Goal: Transaction & Acquisition: Purchase product/service

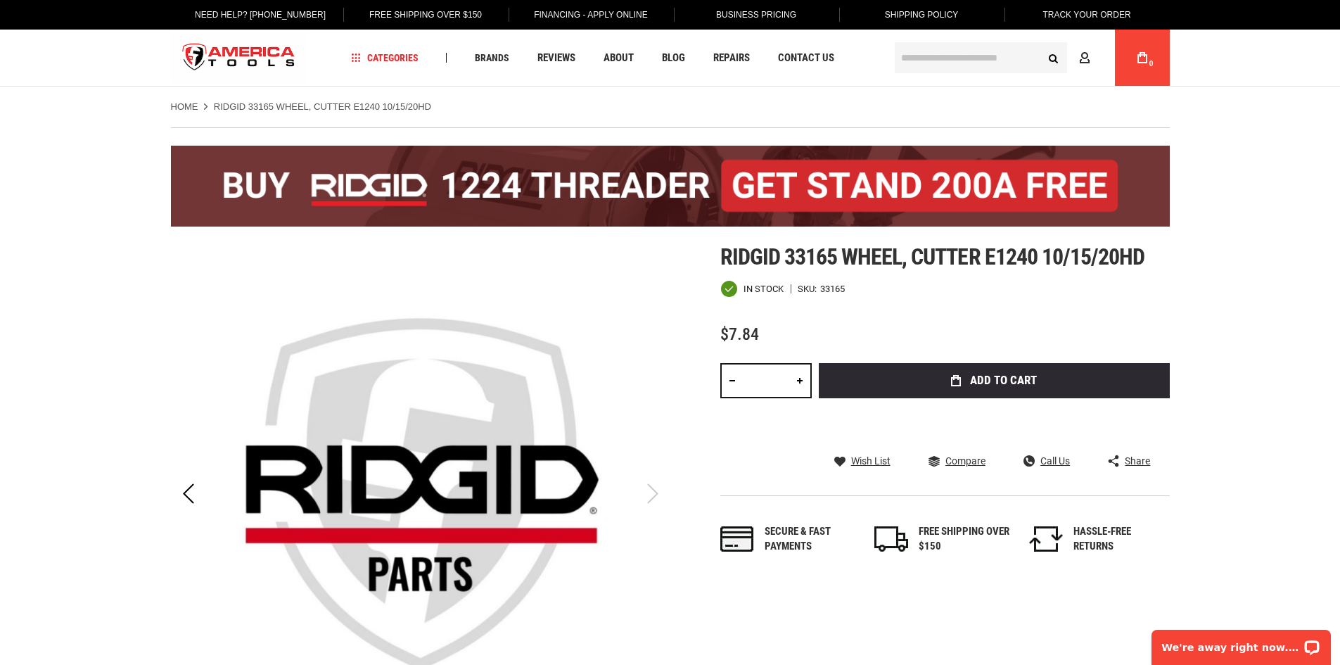
click at [693, 108] on ul "Home RIDGID 33165 WHEEL, CUTTER E1240 10/15/20HD" at bounding box center [670, 107] width 999 height 13
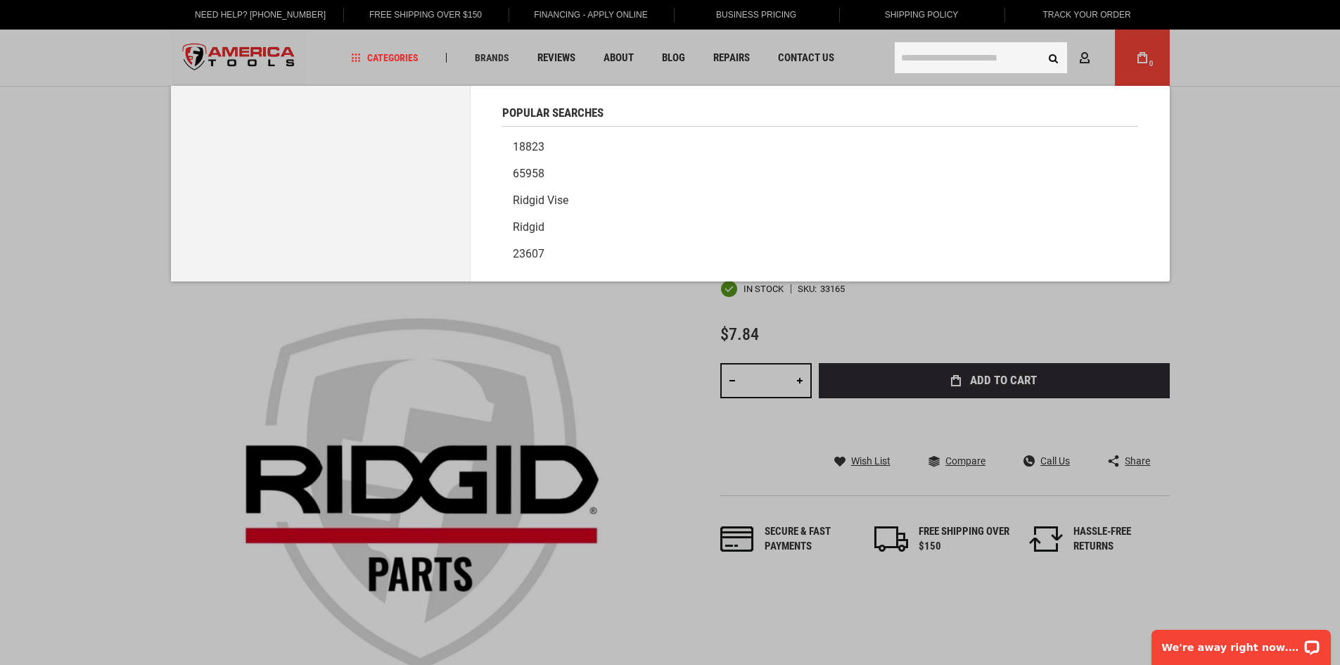
click at [929, 60] on input "text" at bounding box center [980, 57] width 172 height 31
type input "**********"
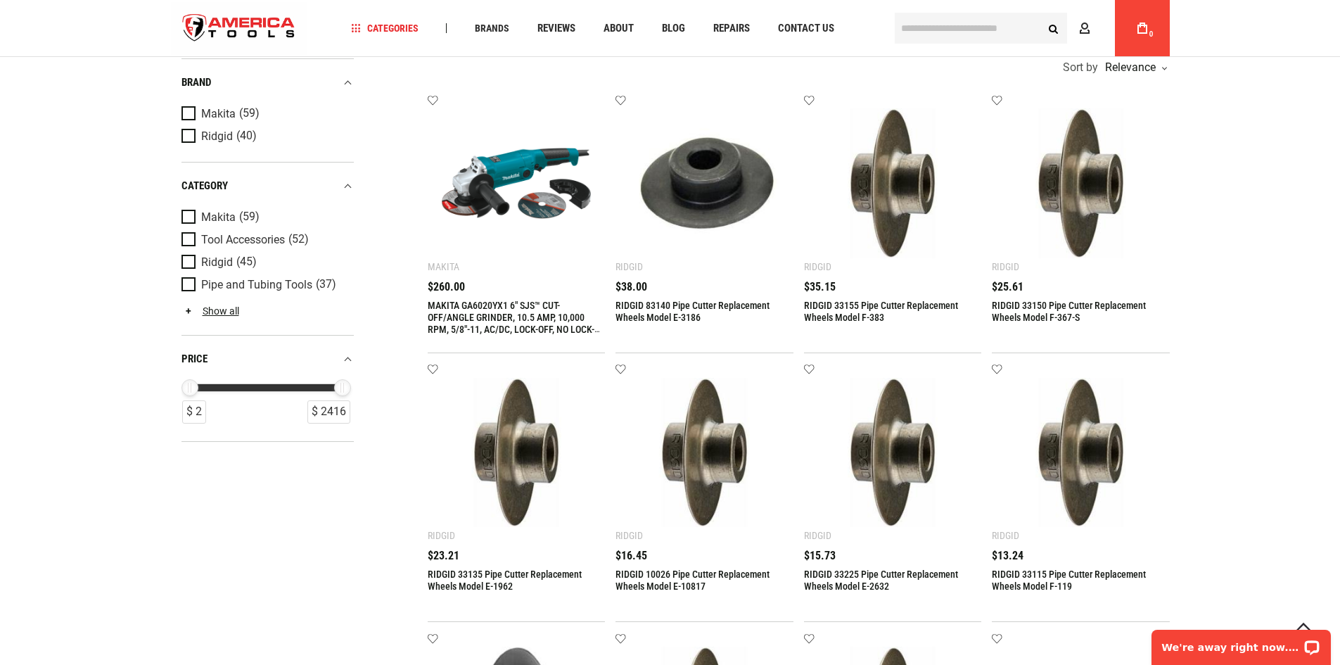
scroll to position [352, 0]
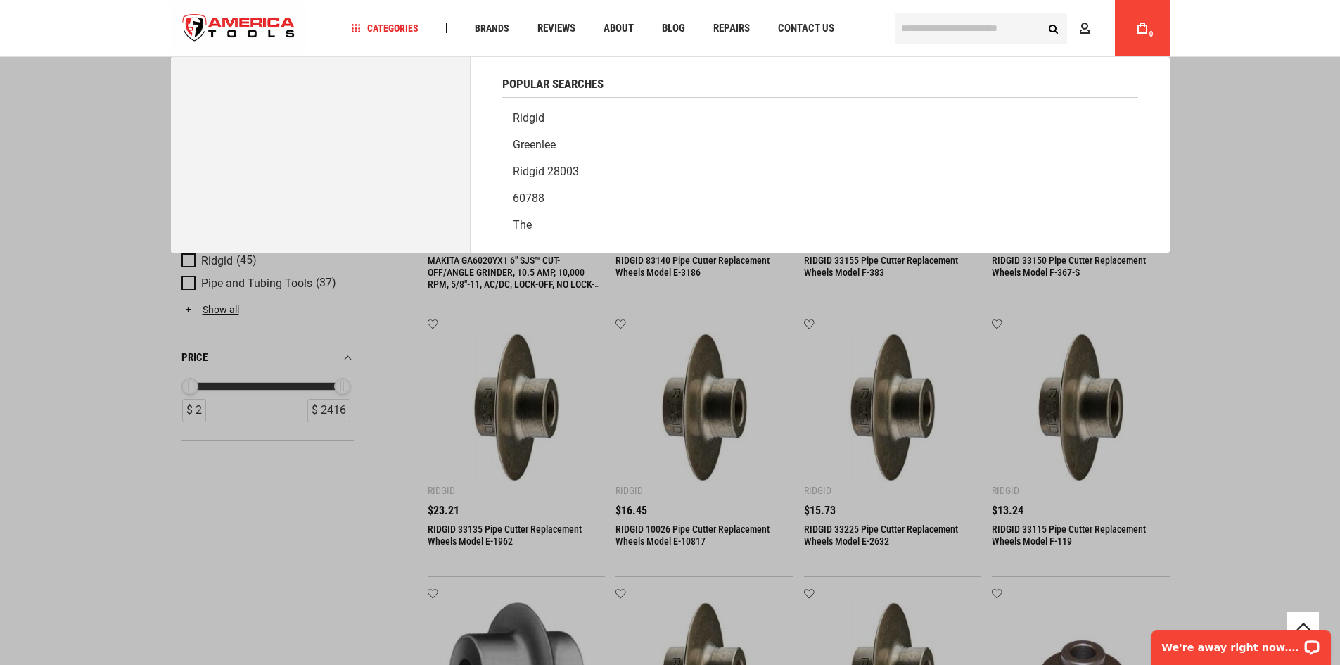
click at [919, 20] on input "text" at bounding box center [980, 28] width 172 height 31
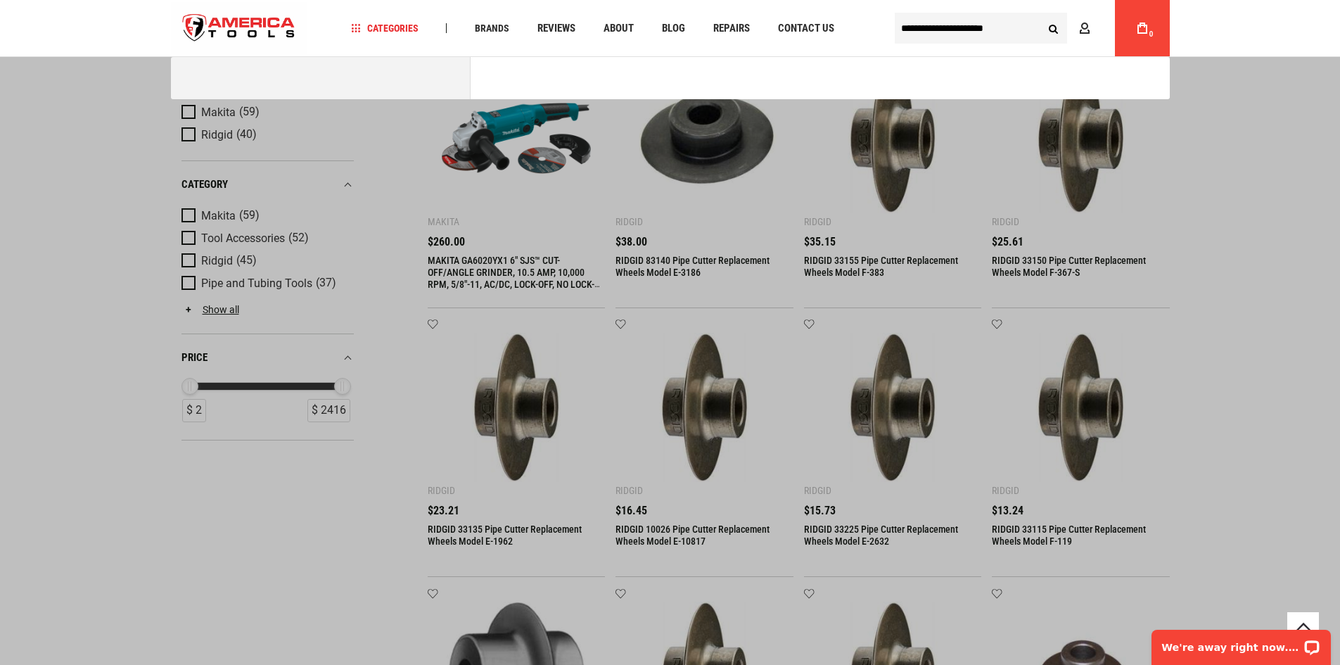
type input "**********"
click at [1040, 15] on button "Search" at bounding box center [1053, 28] width 27 height 27
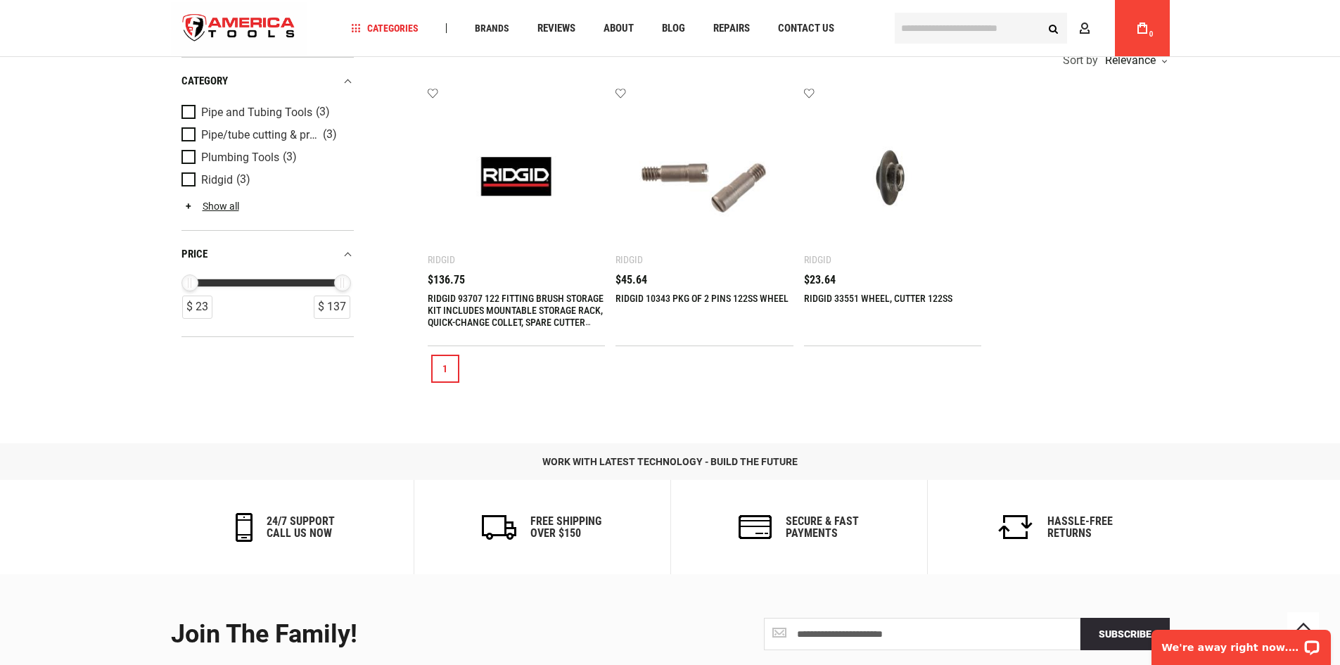
scroll to position [281, 0]
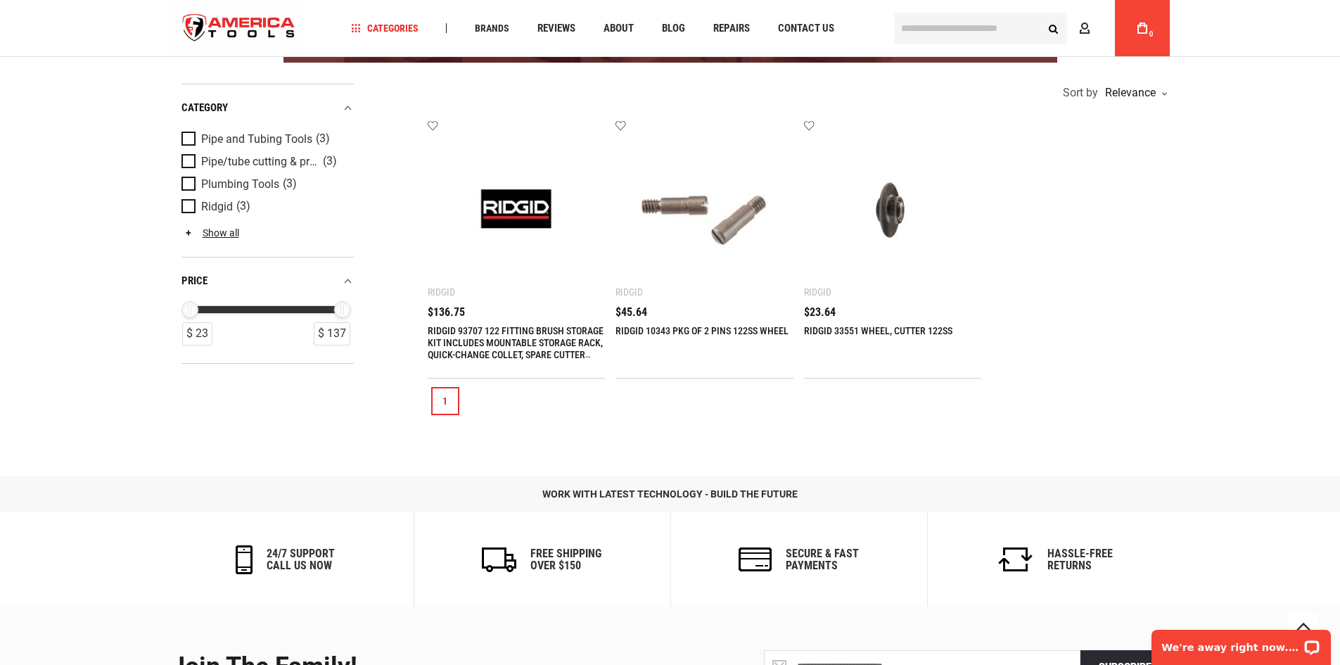
click at [865, 331] on link "RIDGID 33551 WHEEL, CUTTER 122SS" at bounding box center [878, 330] width 148 height 11
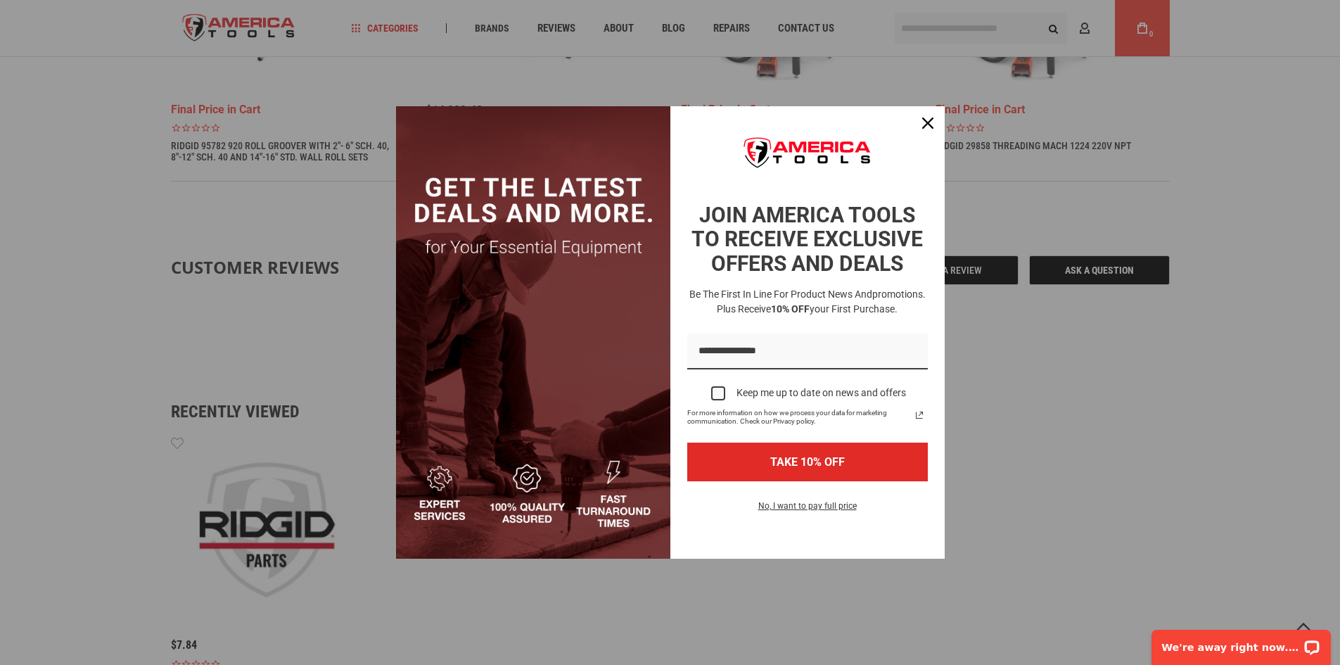
scroll to position [1336, 0]
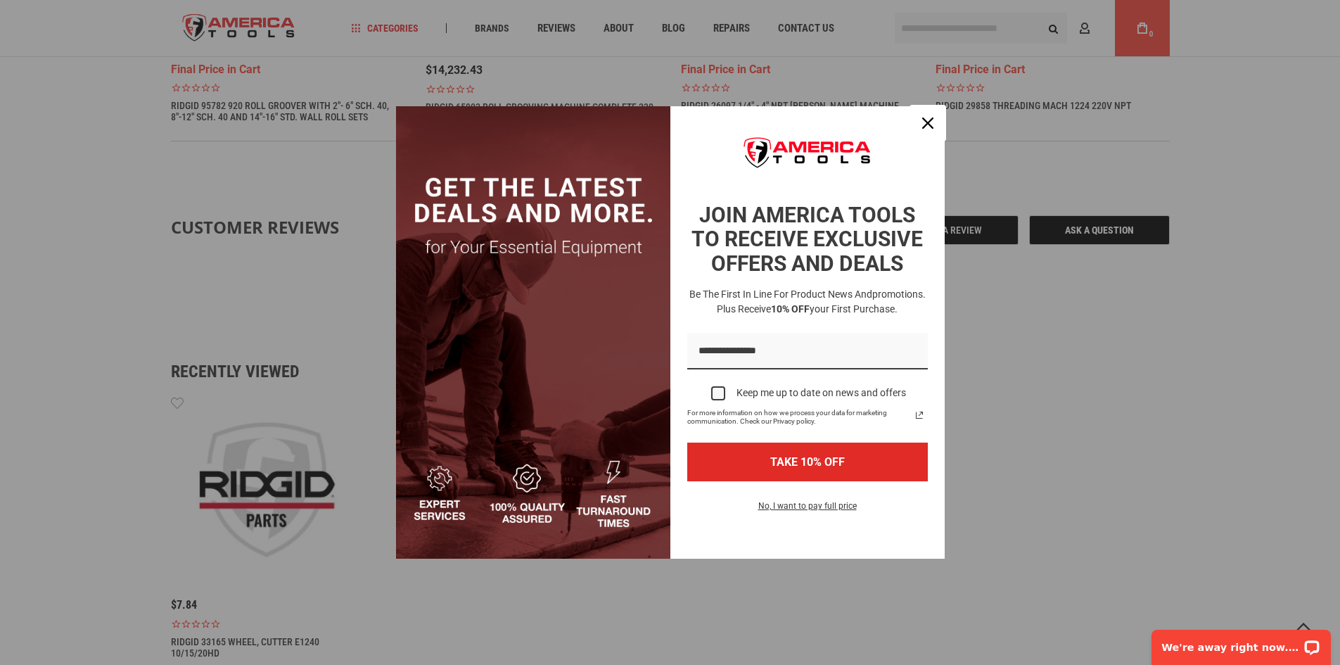
click at [931, 127] on icon "close icon" at bounding box center [927, 122] width 11 height 11
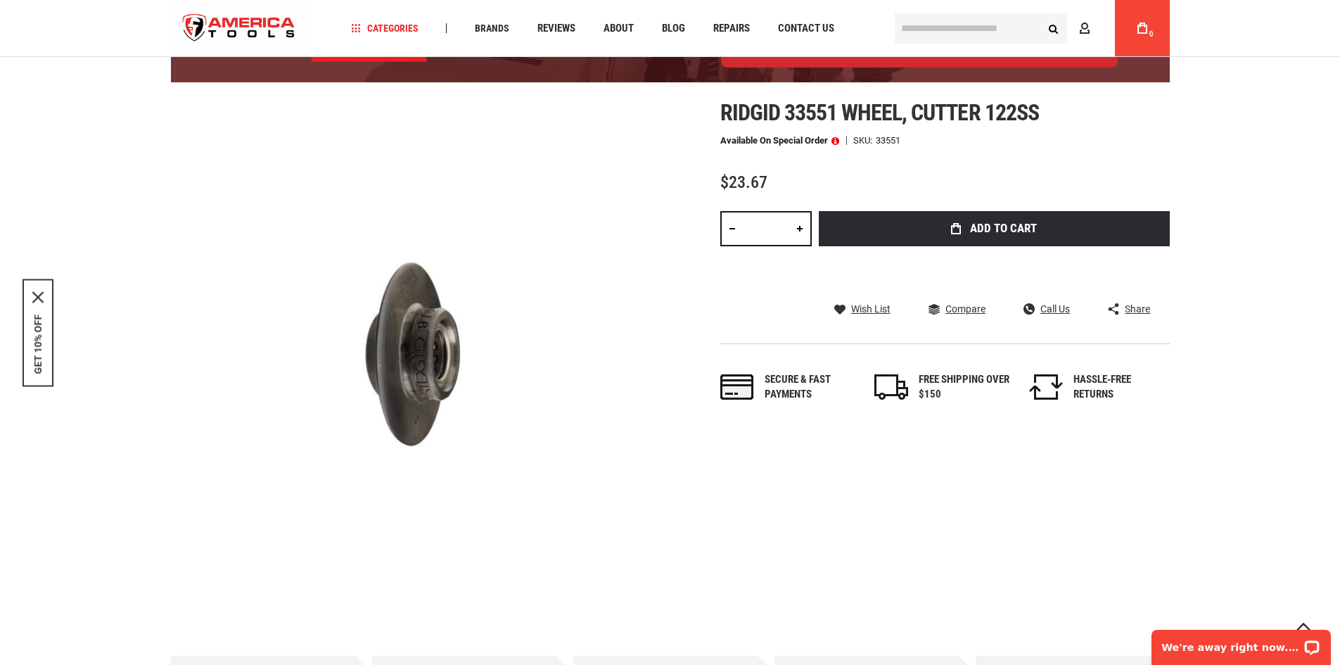
scroll to position [49, 0]
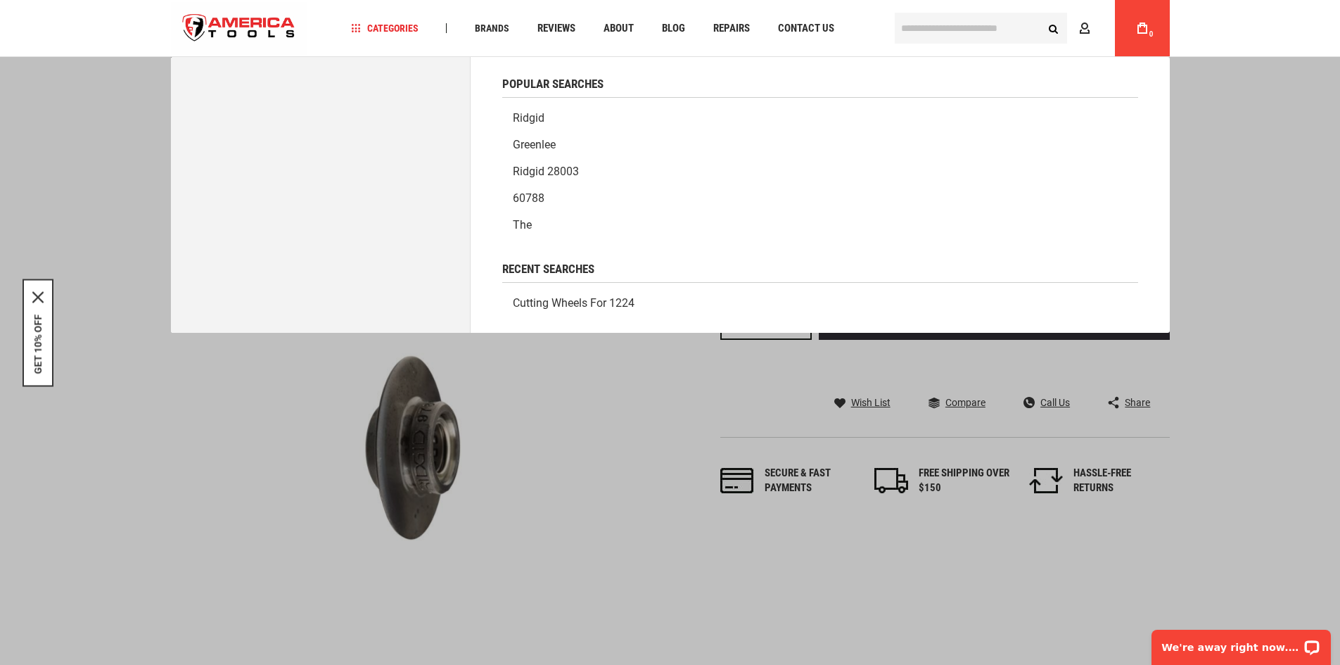
click at [925, 26] on input "text" at bounding box center [980, 28] width 172 height 31
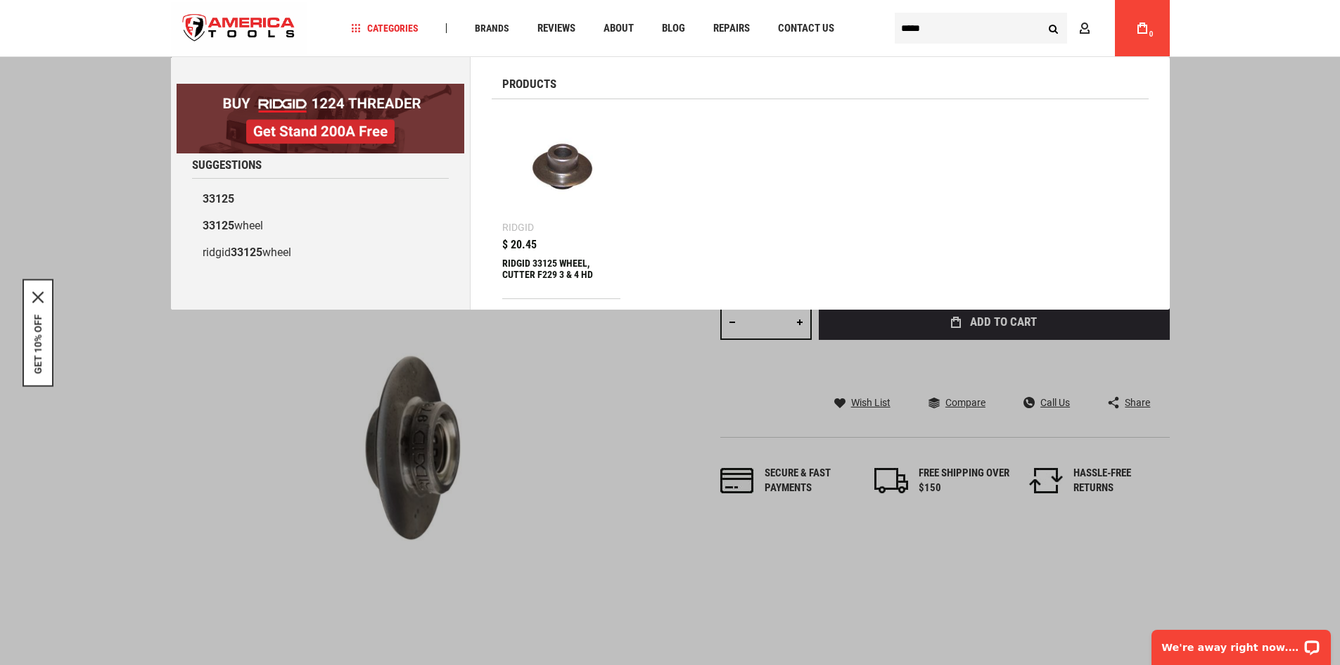
type input "*****"
click at [1040, 15] on button "Search" at bounding box center [1053, 28] width 27 height 27
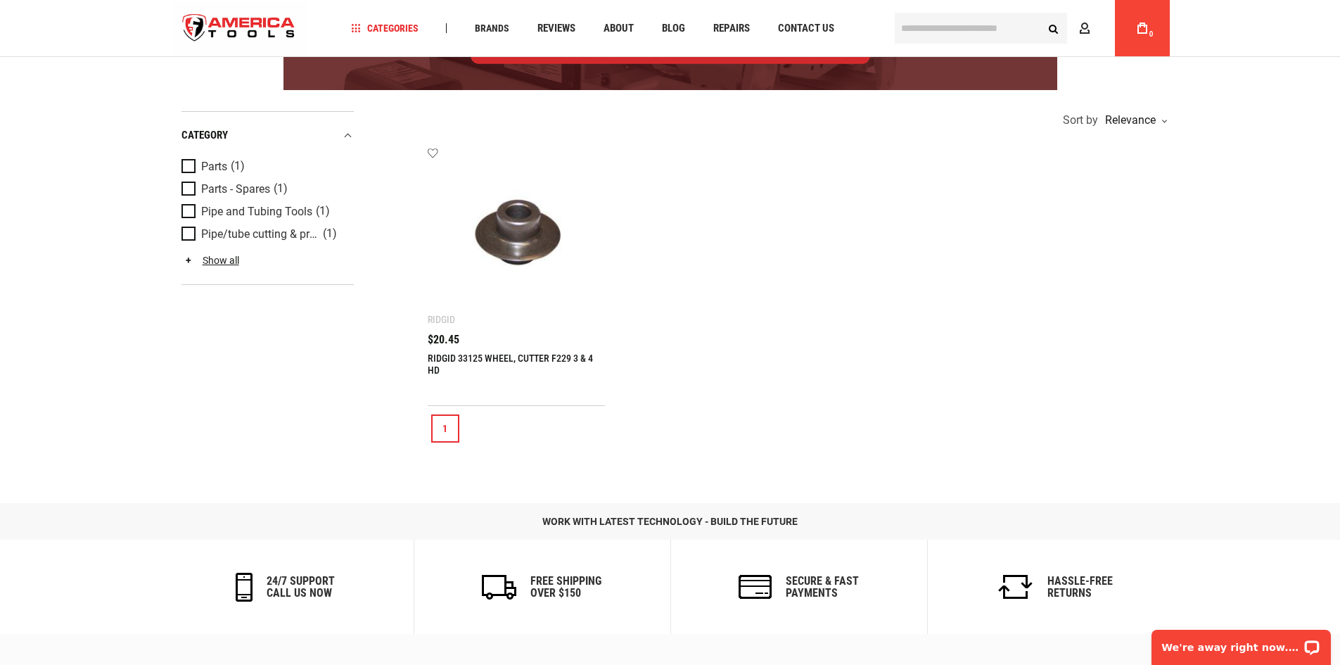
scroll to position [281, 0]
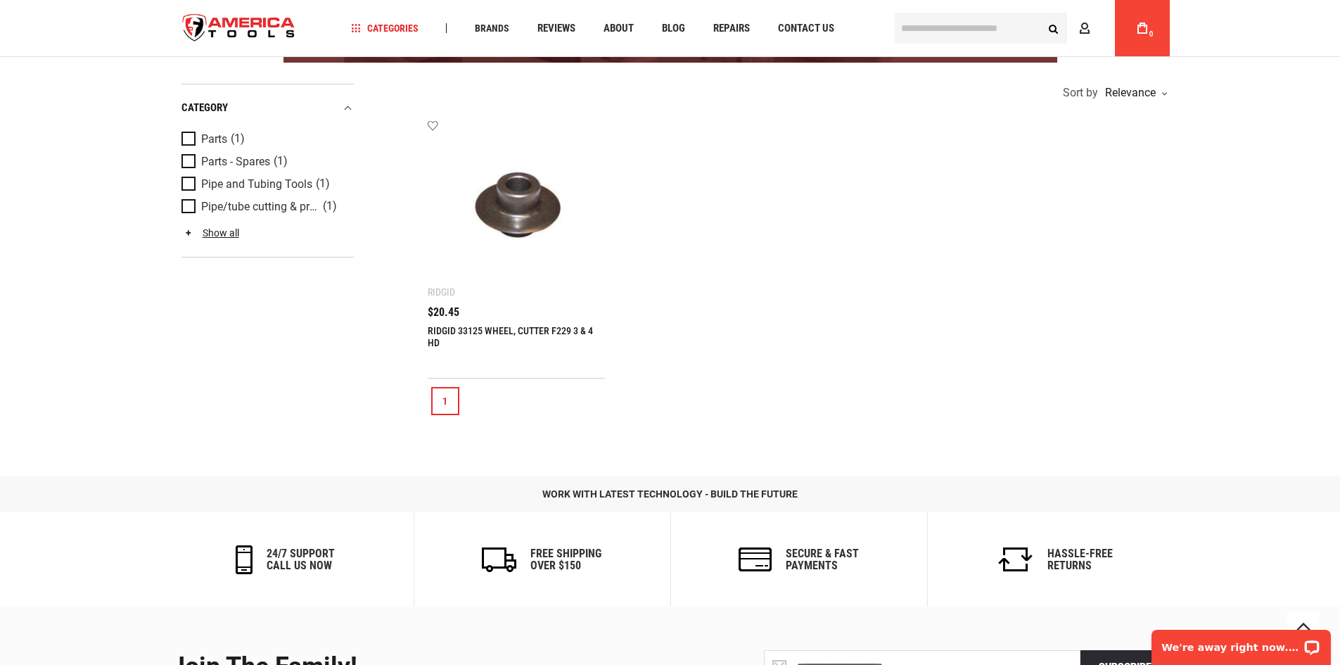
drag, startPoint x: 454, startPoint y: 324, endPoint x: 530, endPoint y: 330, distance: 76.2
click at [454, 325] on link "RIDGID 33125 WHEEL, CUTTER F229 3 & 4 HD" at bounding box center [510, 336] width 165 height 23
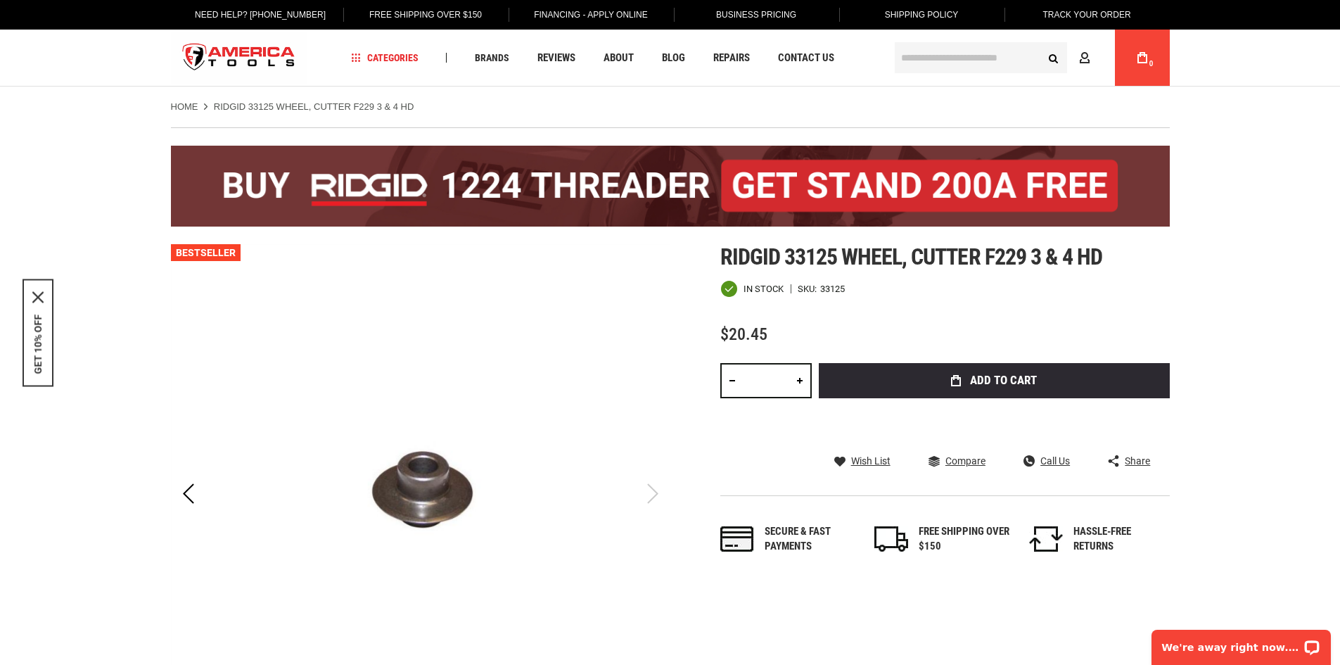
click at [796, 378] on link at bounding box center [800, 380] width 24 height 35
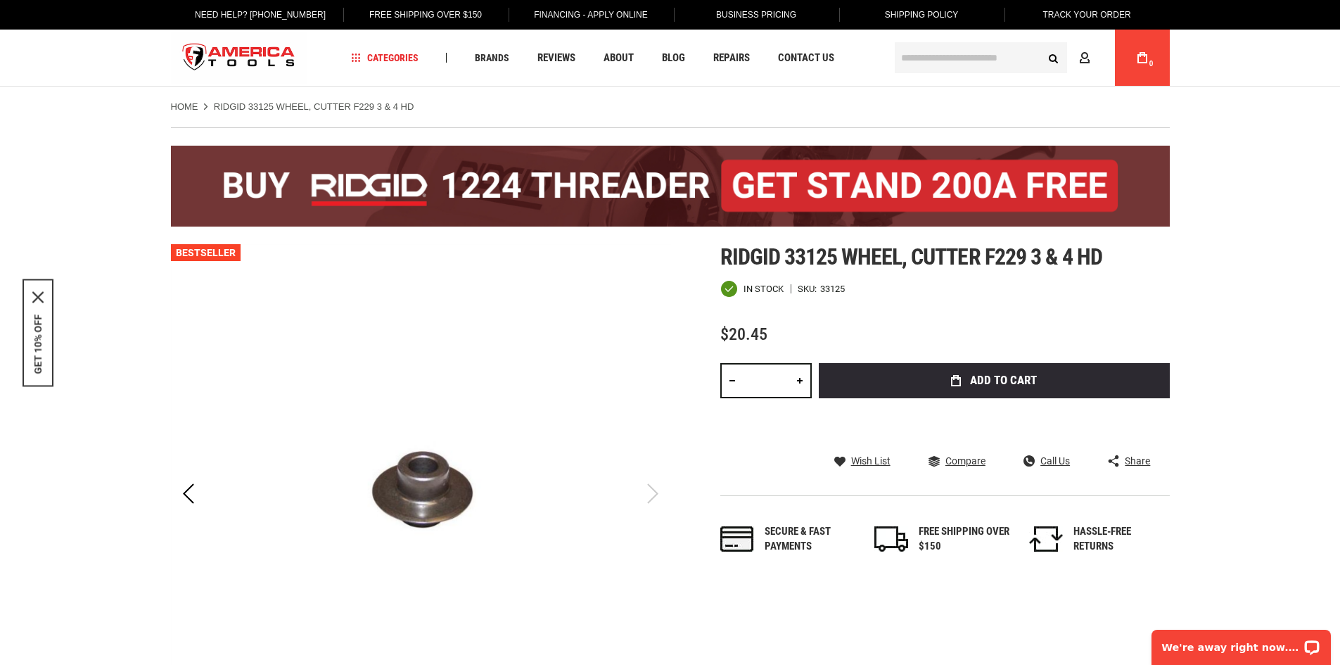
type input "*"
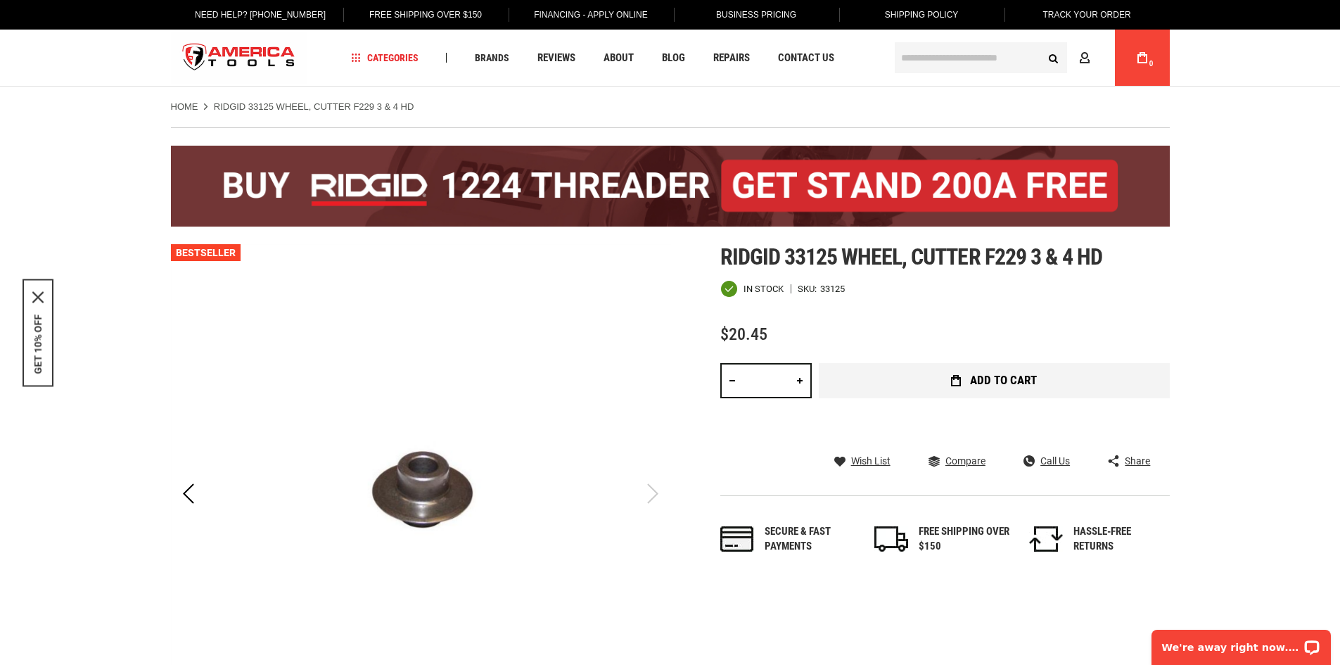
click at [929, 380] on button "Add to Cart" at bounding box center [994, 380] width 351 height 35
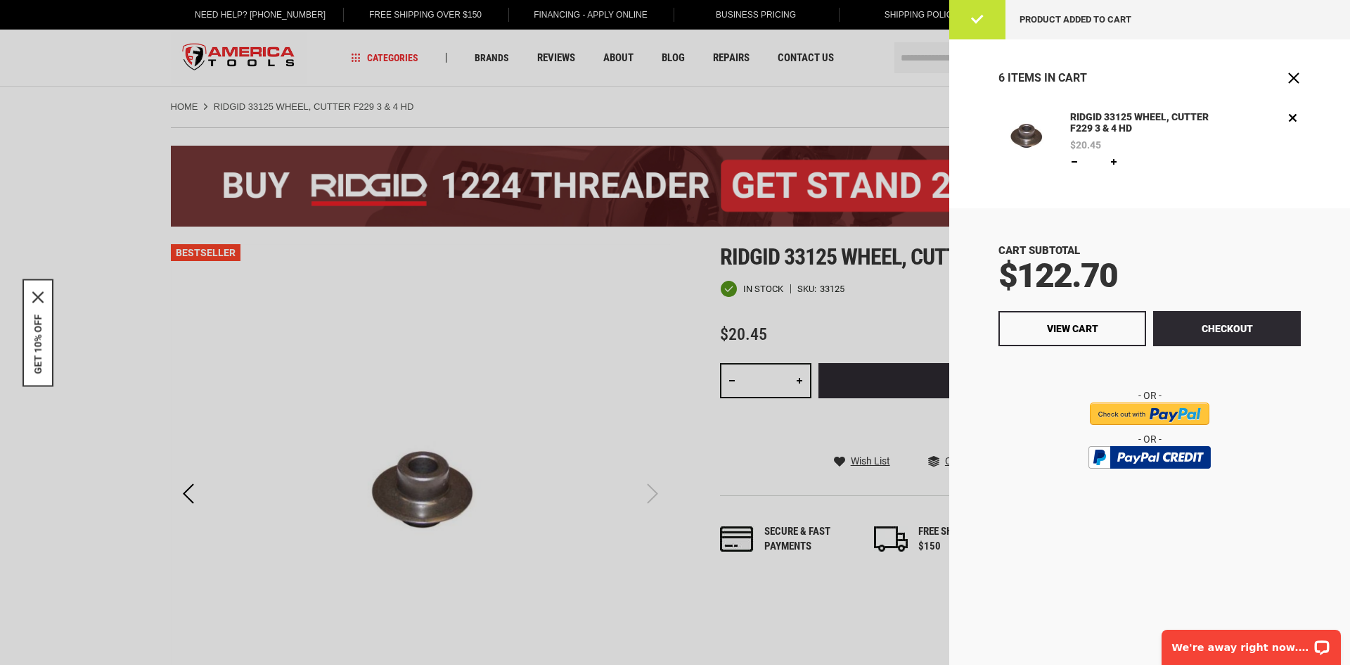
click at [1077, 161] on link at bounding box center [1074, 161] width 11 height 11
click at [1076, 161] on link at bounding box center [1074, 161] width 11 height 11
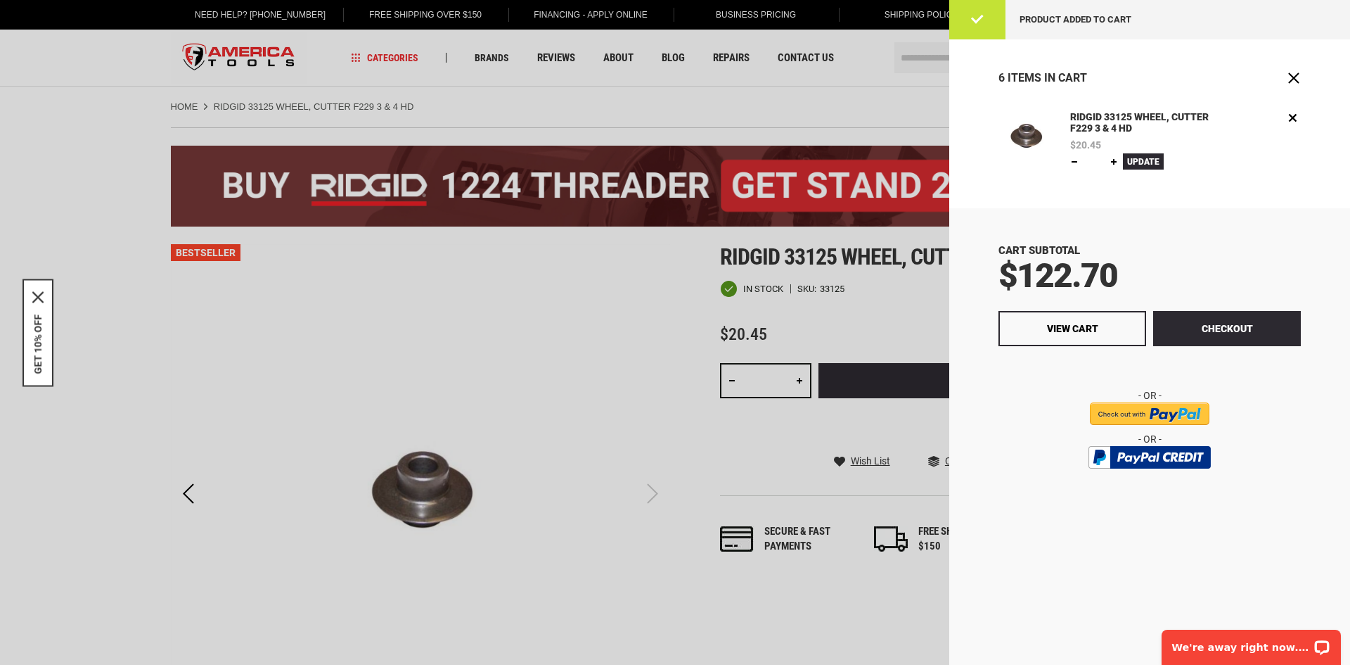
click at [1076, 161] on link at bounding box center [1074, 161] width 11 height 11
type input "*"
click at [1293, 120] on link "Remove" at bounding box center [1293, 118] width 16 height 16
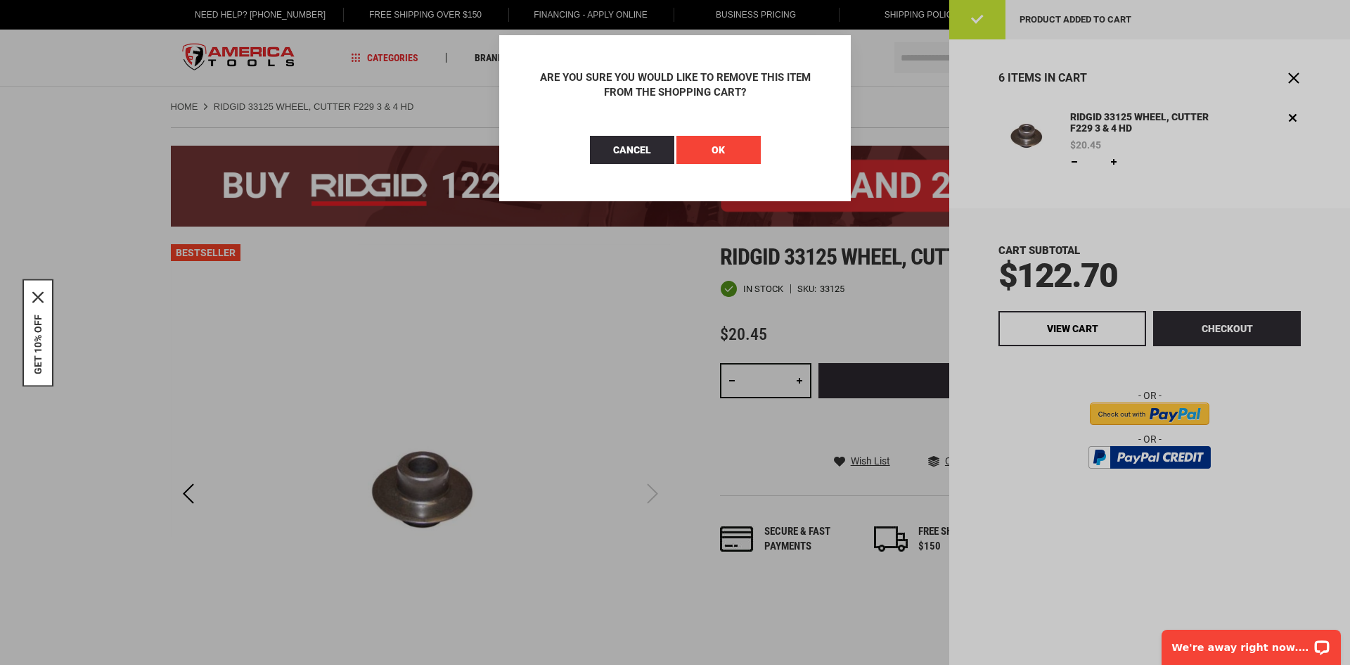
click at [714, 150] on span "OK" at bounding box center [718, 149] width 13 height 11
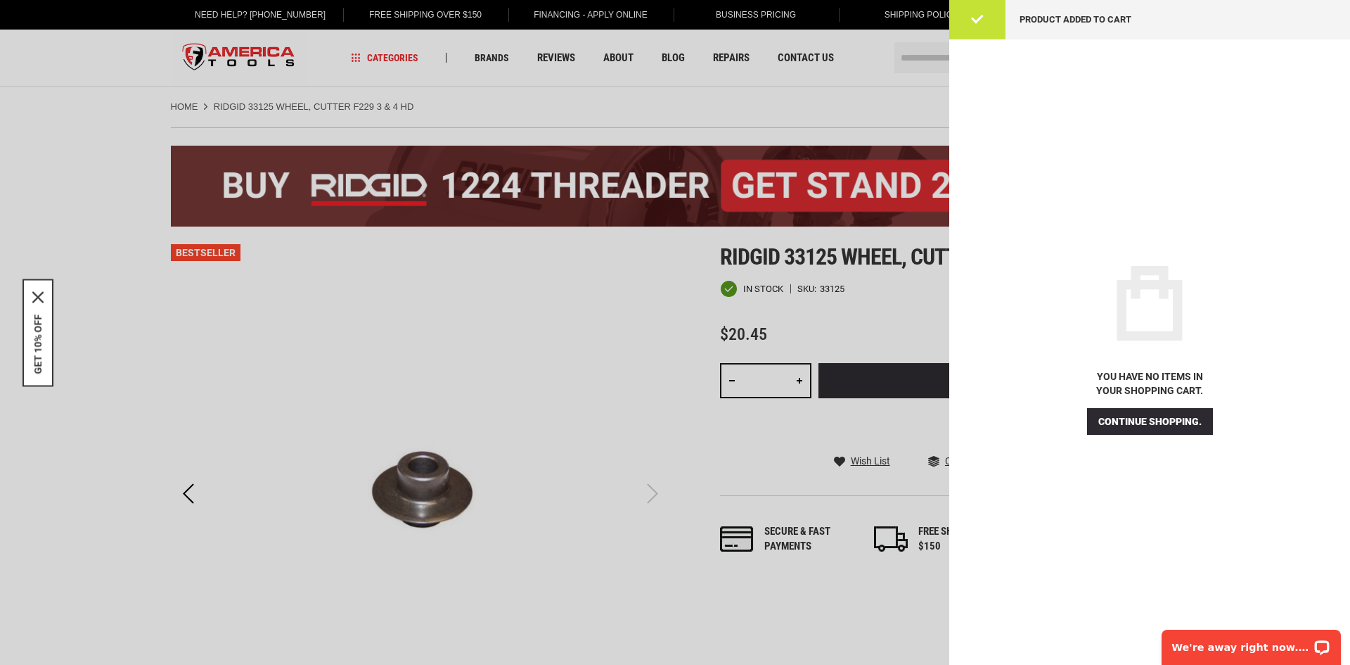
click at [800, 380] on div at bounding box center [675, 332] width 1350 height 665
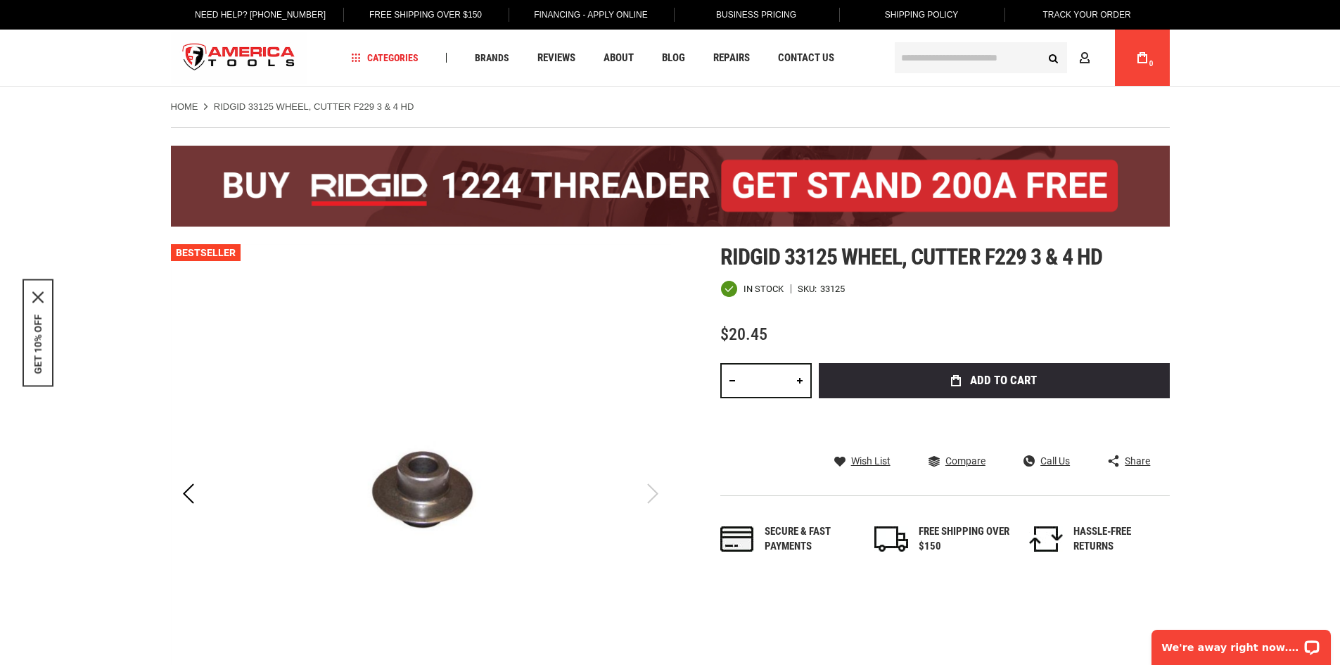
click at [800, 380] on div at bounding box center [670, 332] width 1340 height 665
click at [798, 381] on link at bounding box center [800, 380] width 24 height 35
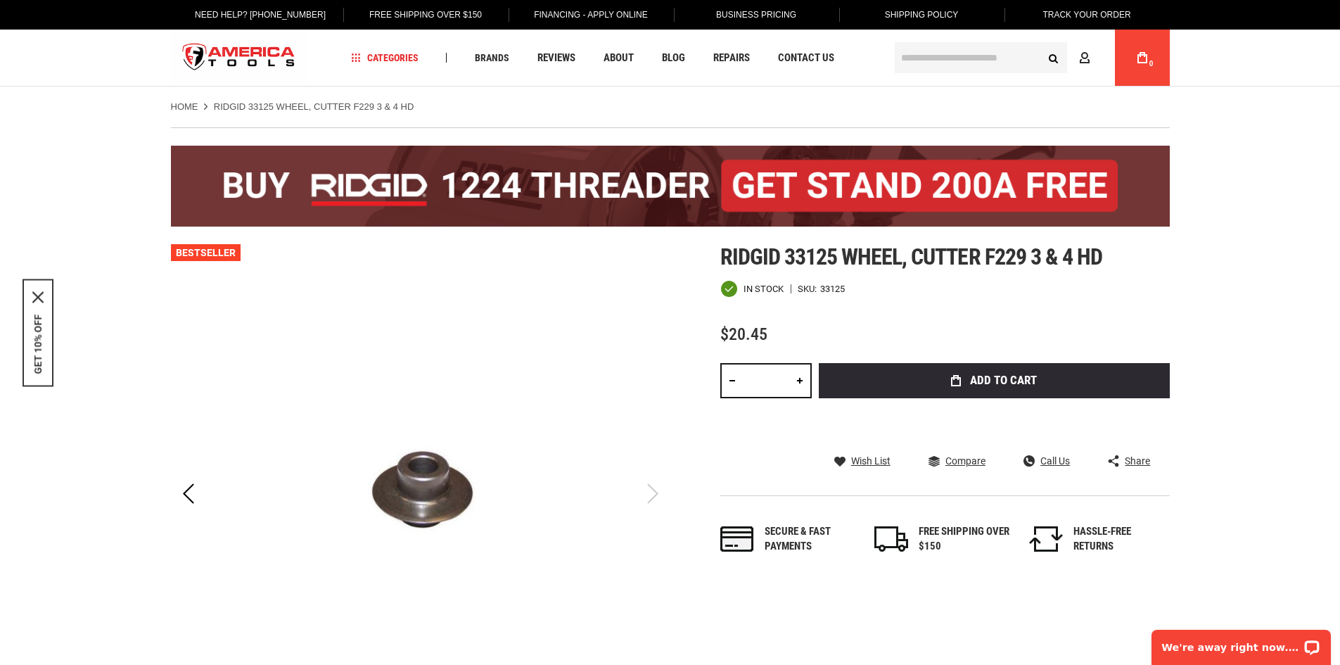
click at [798, 381] on link at bounding box center [800, 380] width 24 height 35
type input "**"
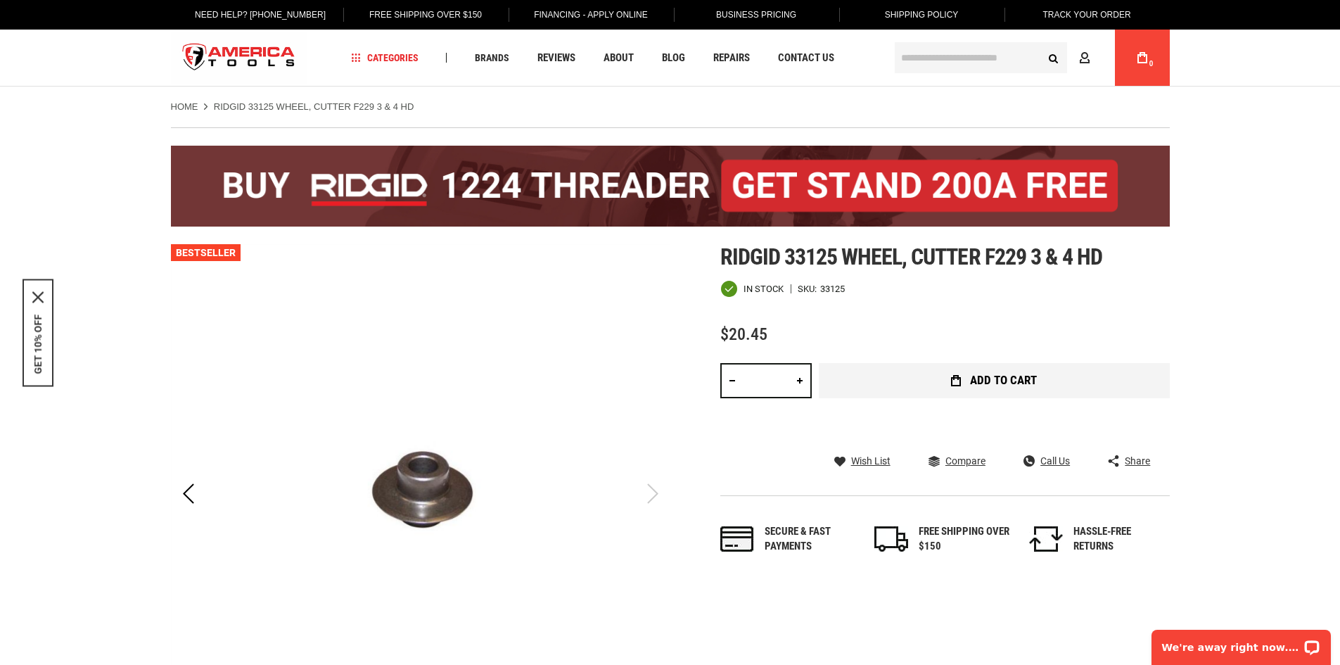
click at [996, 379] on span "Add to Cart" at bounding box center [1003, 380] width 67 height 12
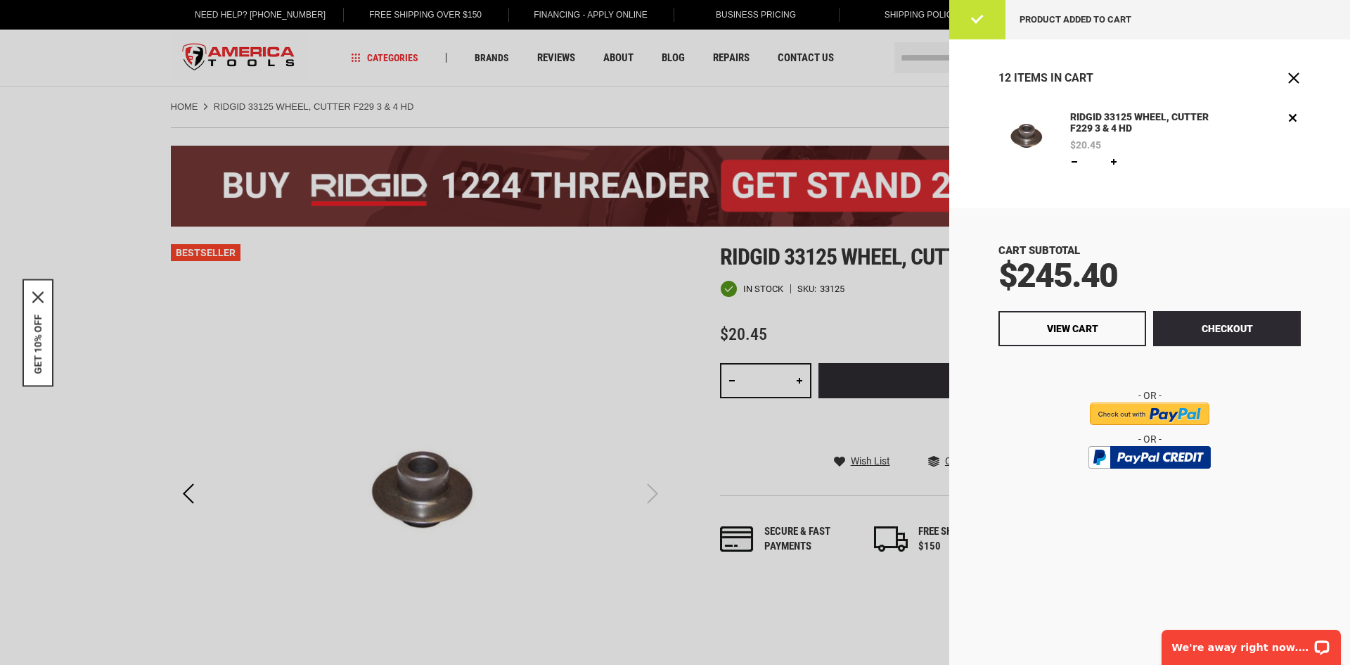
click at [1074, 162] on link at bounding box center [1074, 161] width 11 height 11
click at [1076, 160] on link at bounding box center [1074, 161] width 11 height 11
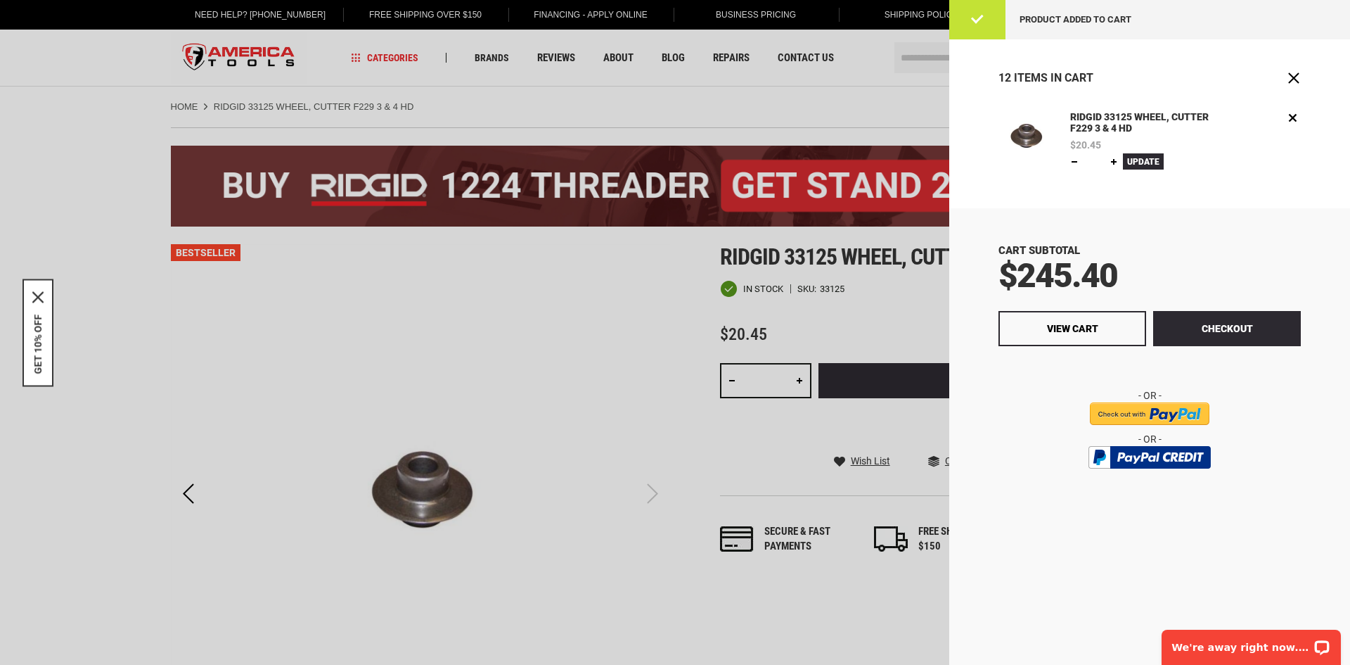
click at [1076, 160] on link at bounding box center [1074, 161] width 11 height 11
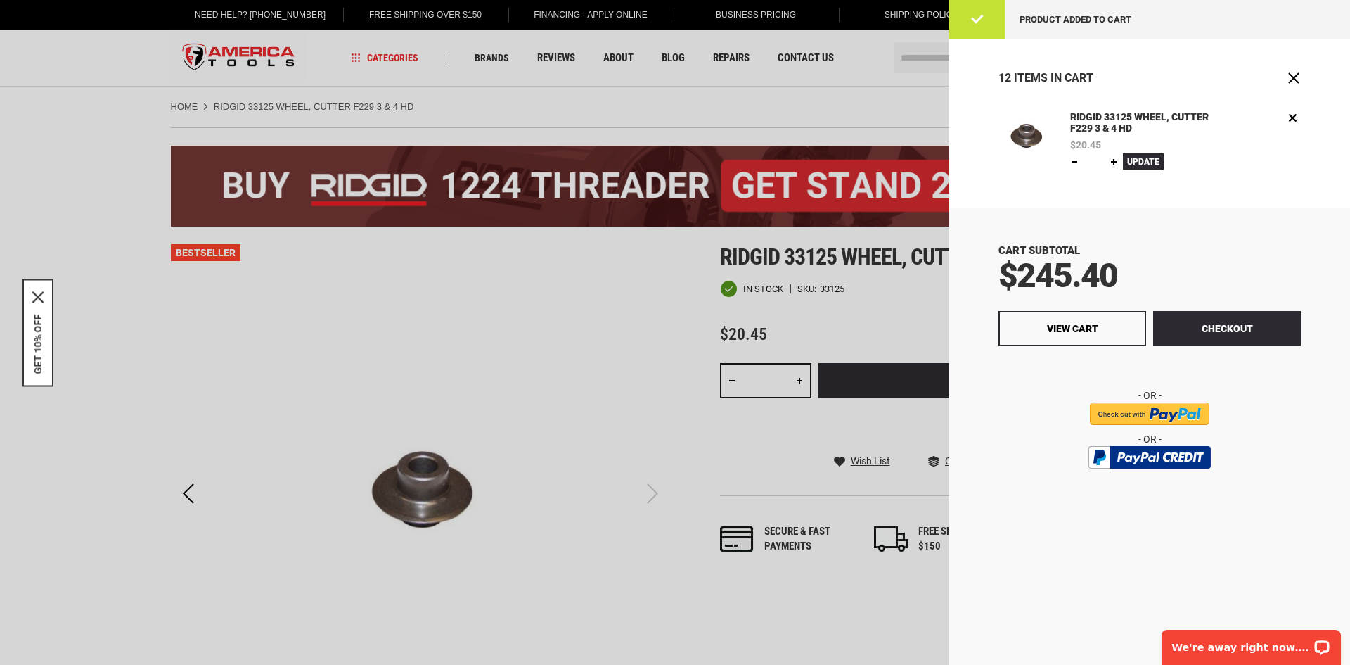
click at [1076, 160] on link at bounding box center [1074, 161] width 11 height 11
type input "*"
click at [1295, 118] on link "Remove" at bounding box center [1293, 118] width 16 height 16
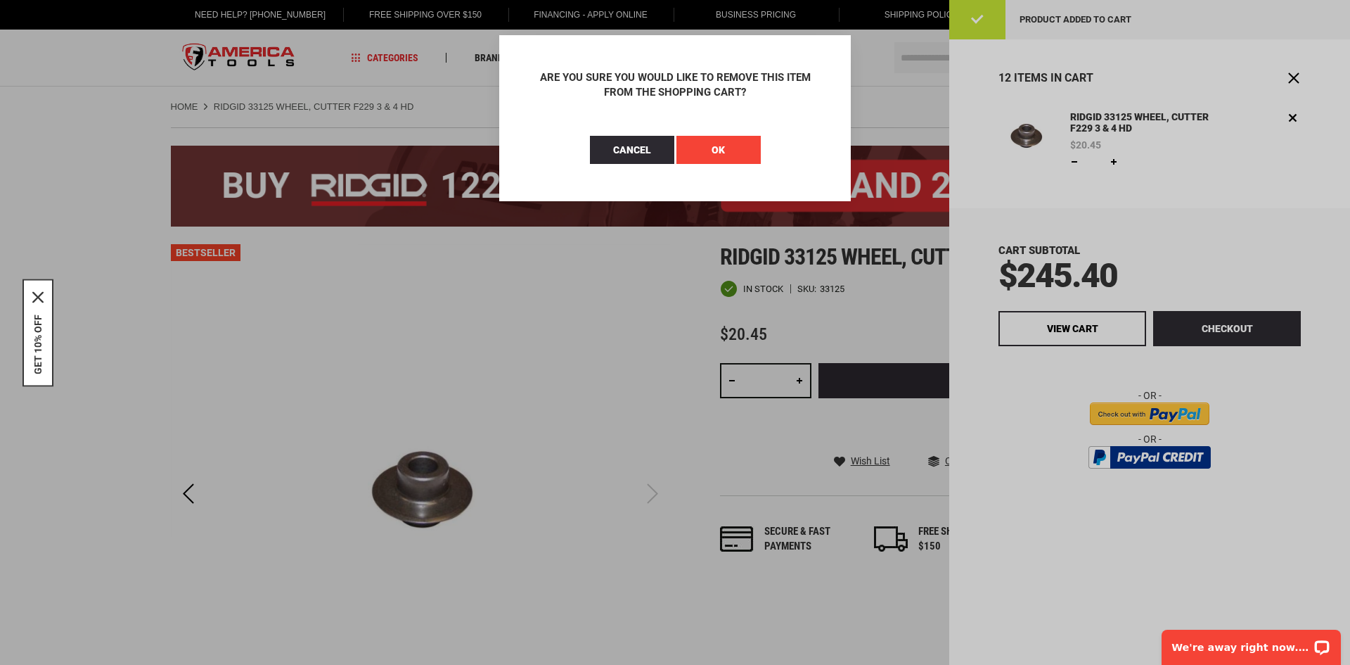
click at [719, 152] on span "OK" at bounding box center [718, 149] width 13 height 11
